Goal: Task Accomplishment & Management: Manage account settings

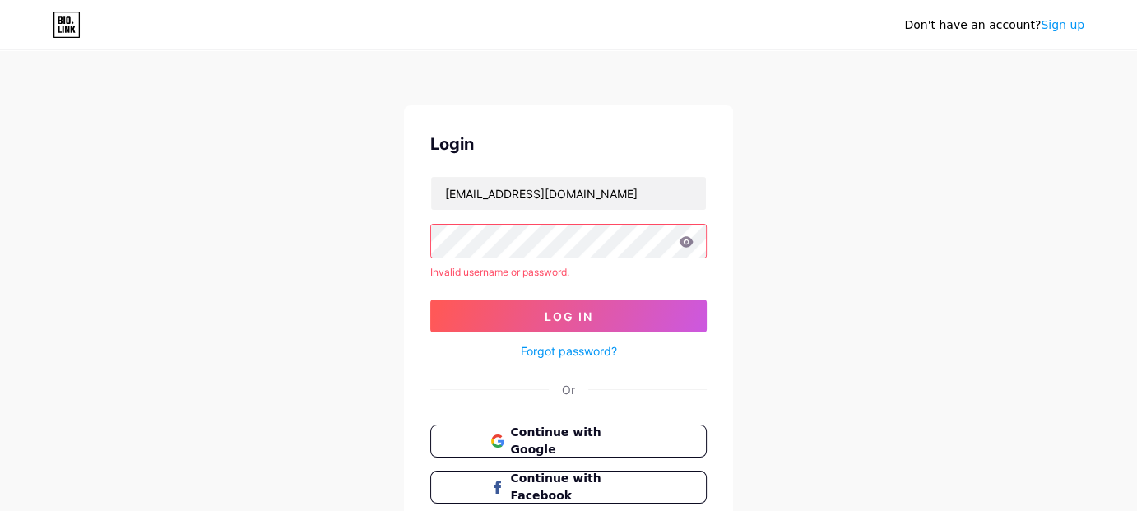
click at [577, 354] on link "Forgot password?" at bounding box center [569, 350] width 96 height 17
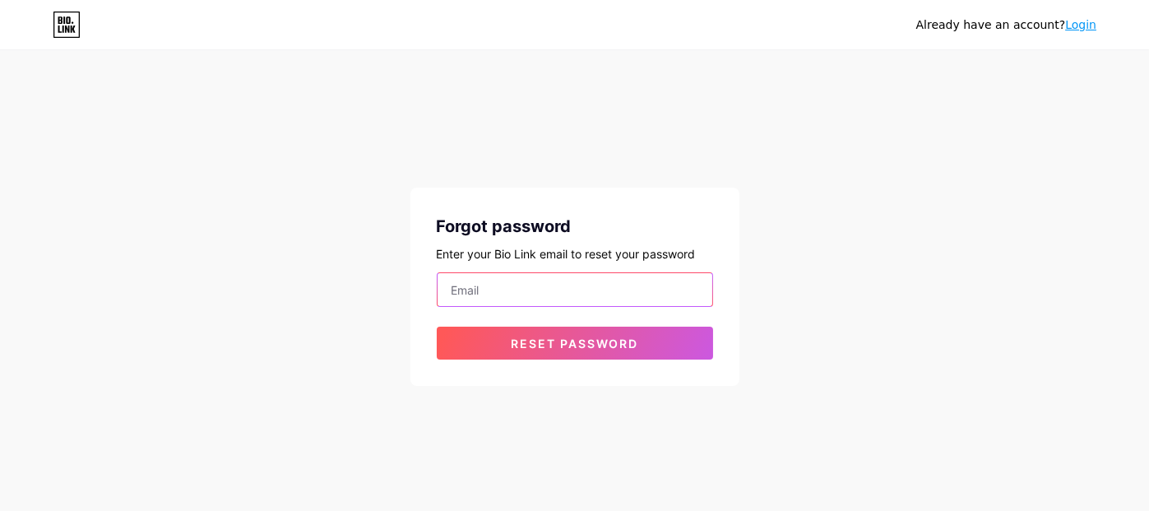
click at [526, 297] on input "email" at bounding box center [575, 289] width 275 height 33
type input "[EMAIL_ADDRESS][DOMAIN_NAME]"
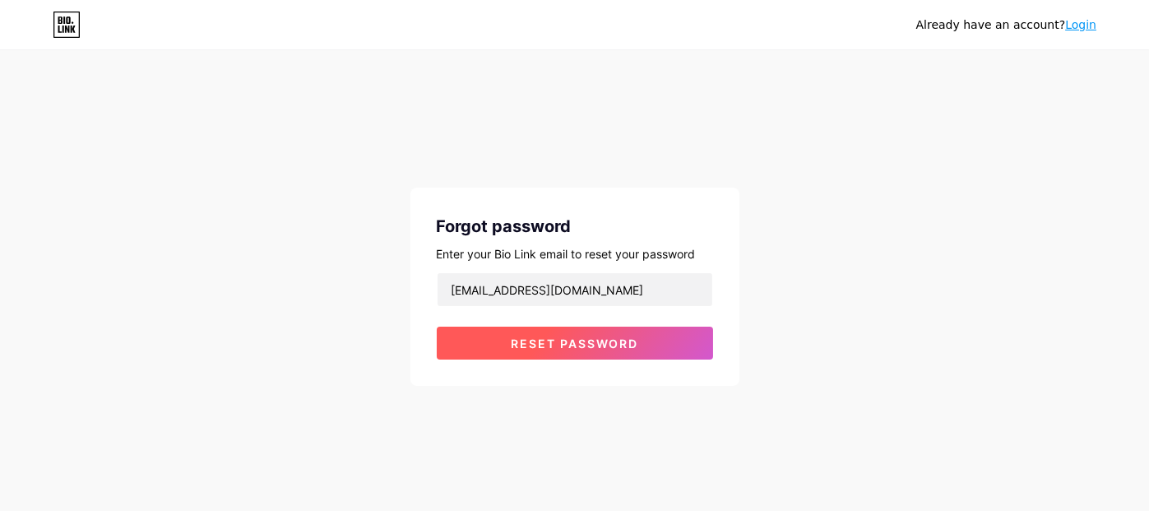
click at [527, 349] on span "Reset password" at bounding box center [575, 344] width 128 height 14
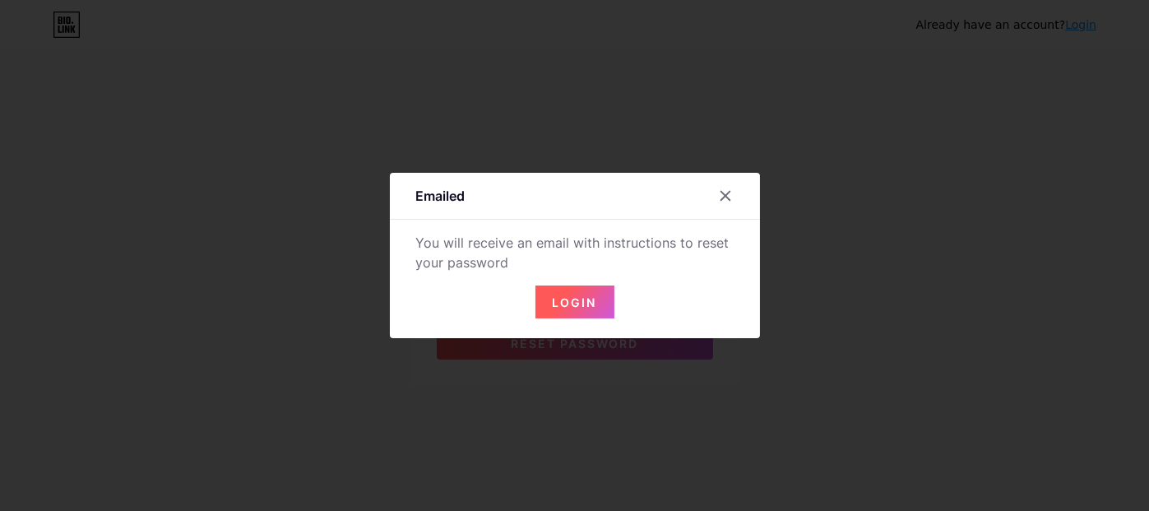
click at [554, 304] on span "Login" at bounding box center [575, 302] width 44 height 14
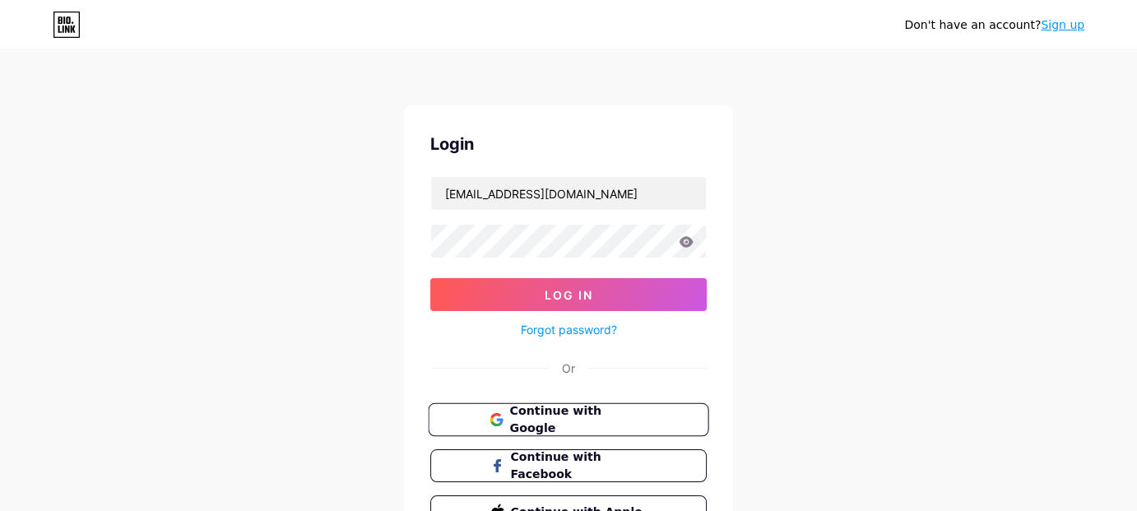
click at [530, 417] on span "Continue with Google" at bounding box center [577, 419] width 137 height 35
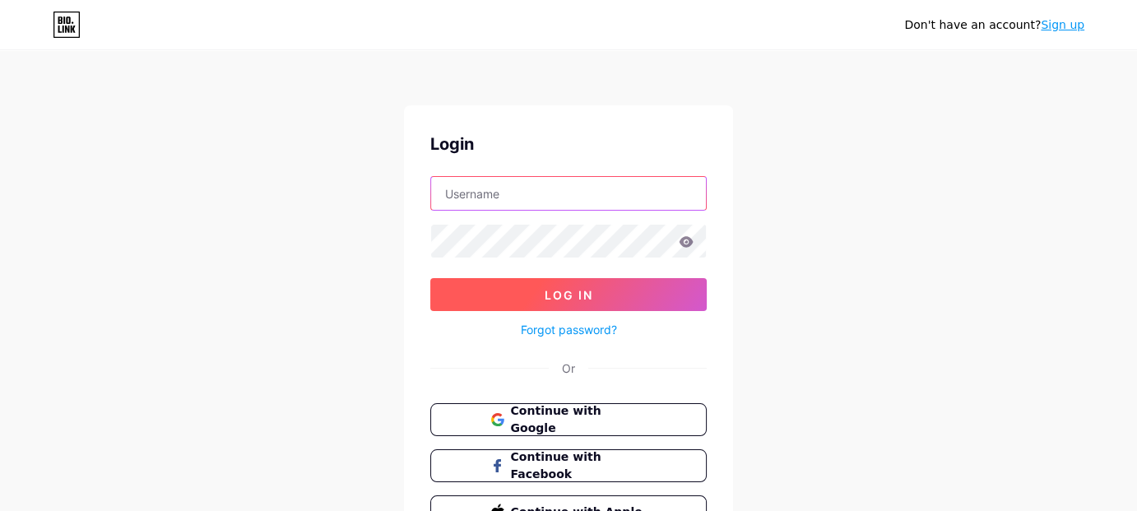
type input "[EMAIL_ADDRESS][DOMAIN_NAME]"
click at [559, 302] on button "Log In" at bounding box center [568, 294] width 276 height 33
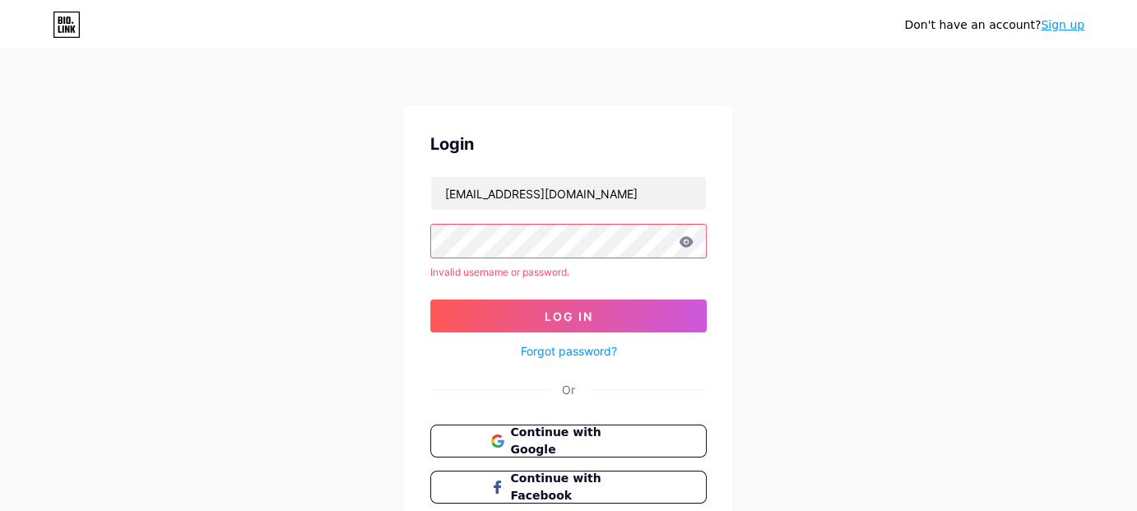
click at [565, 346] on link "Forgot password?" at bounding box center [569, 350] width 96 height 17
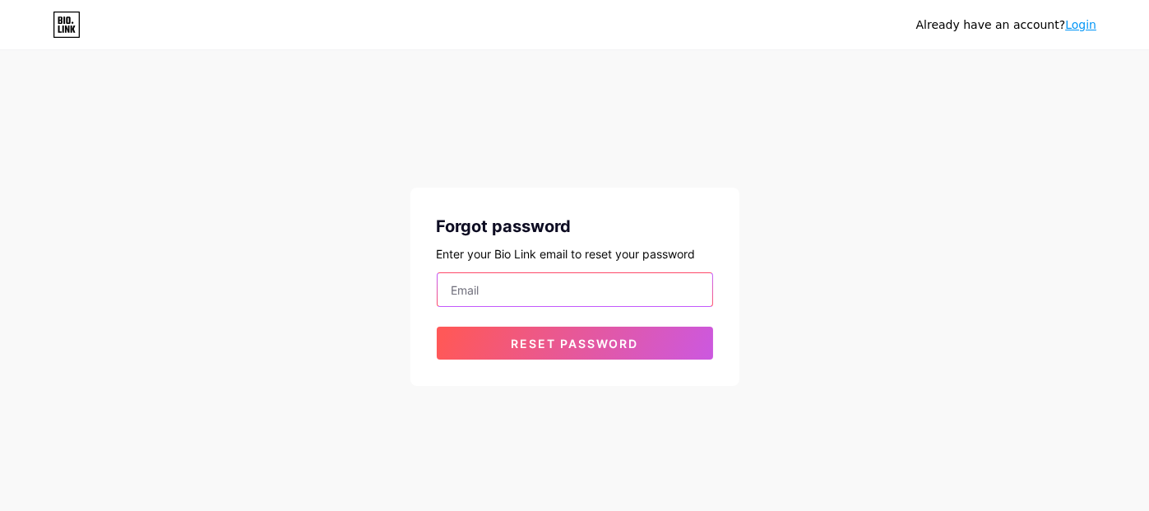
drag, startPoint x: 557, startPoint y: 297, endPoint x: 734, endPoint y: 264, distance: 179.9
click at [557, 297] on input "email" at bounding box center [575, 289] width 275 height 33
type input "[EMAIL_ADDRESS][DOMAIN_NAME]"
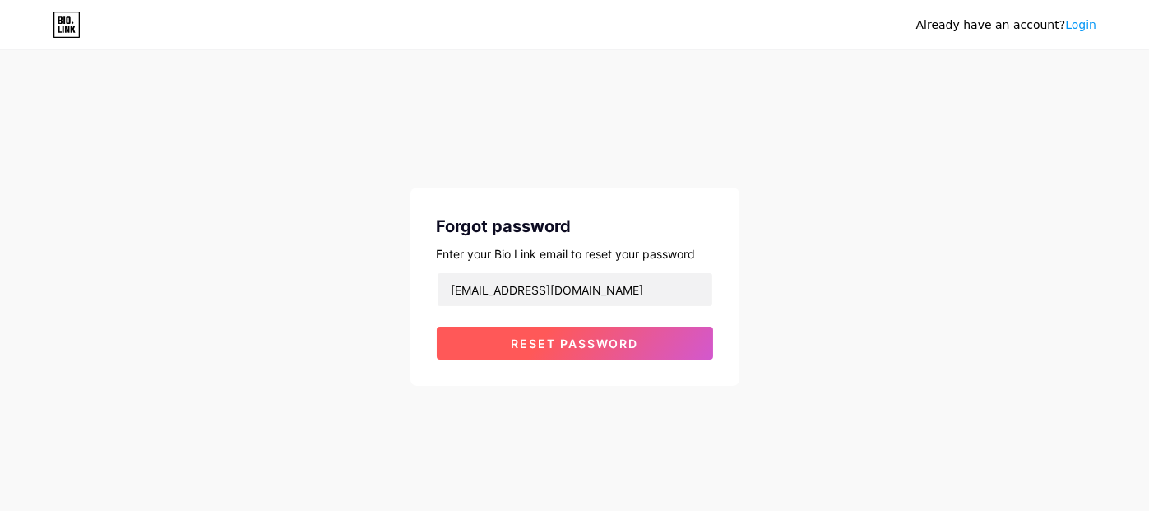
click at [514, 346] on span "Reset password" at bounding box center [575, 344] width 128 height 14
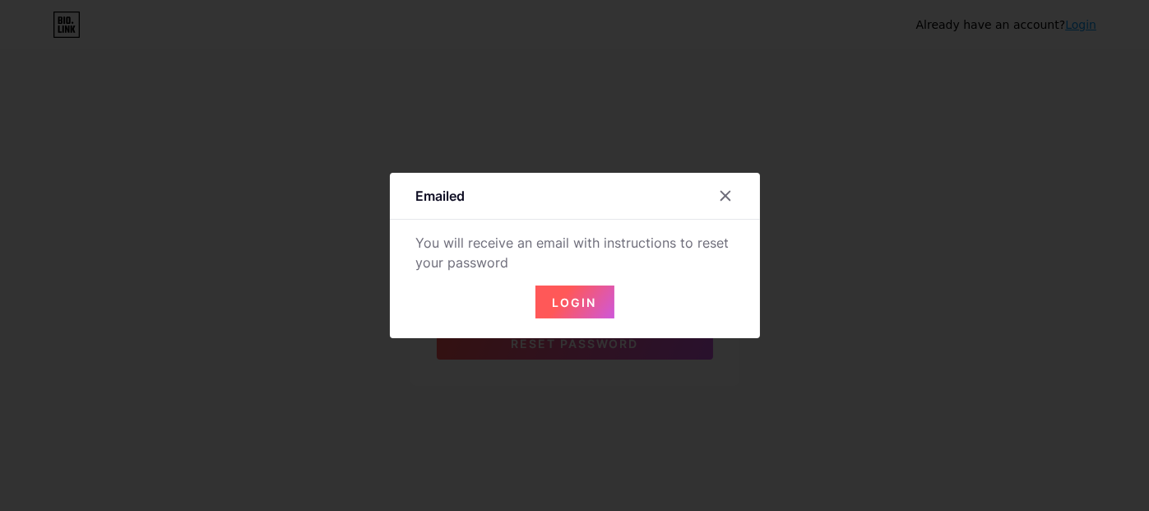
click at [568, 297] on span "Login" at bounding box center [575, 302] width 44 height 14
